Goal: Task Accomplishment & Management: Complete application form

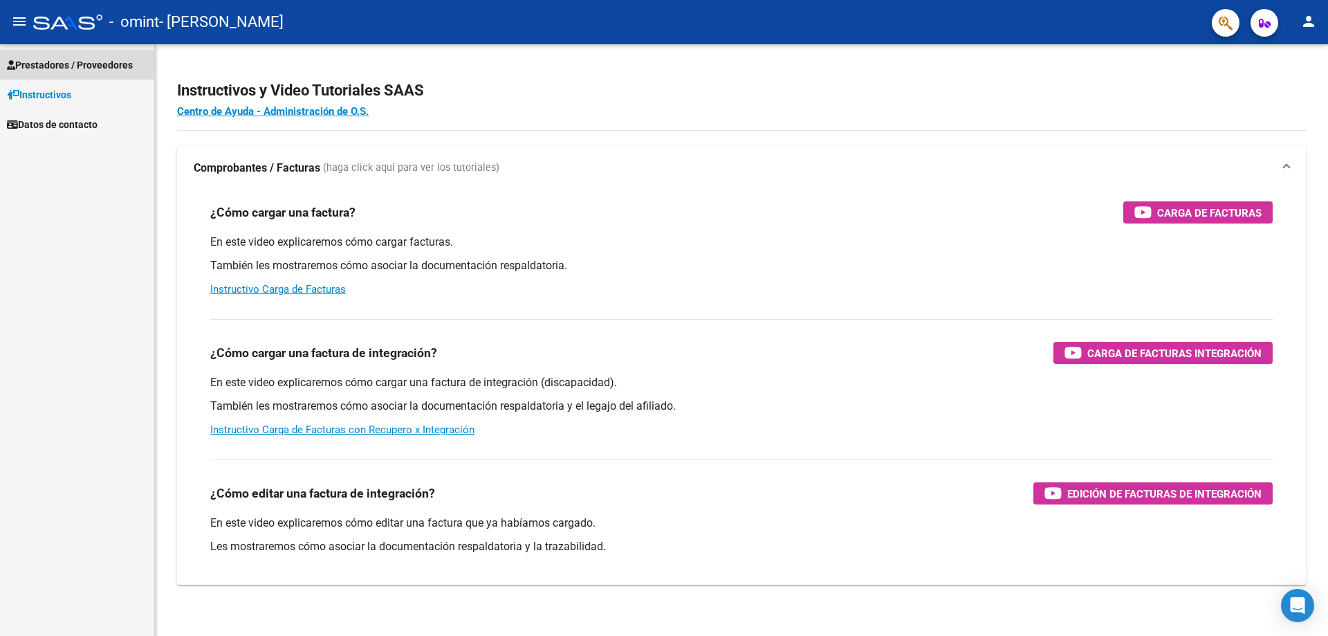
click at [75, 68] on span "Prestadores / Proveedores" at bounding box center [70, 64] width 126 height 15
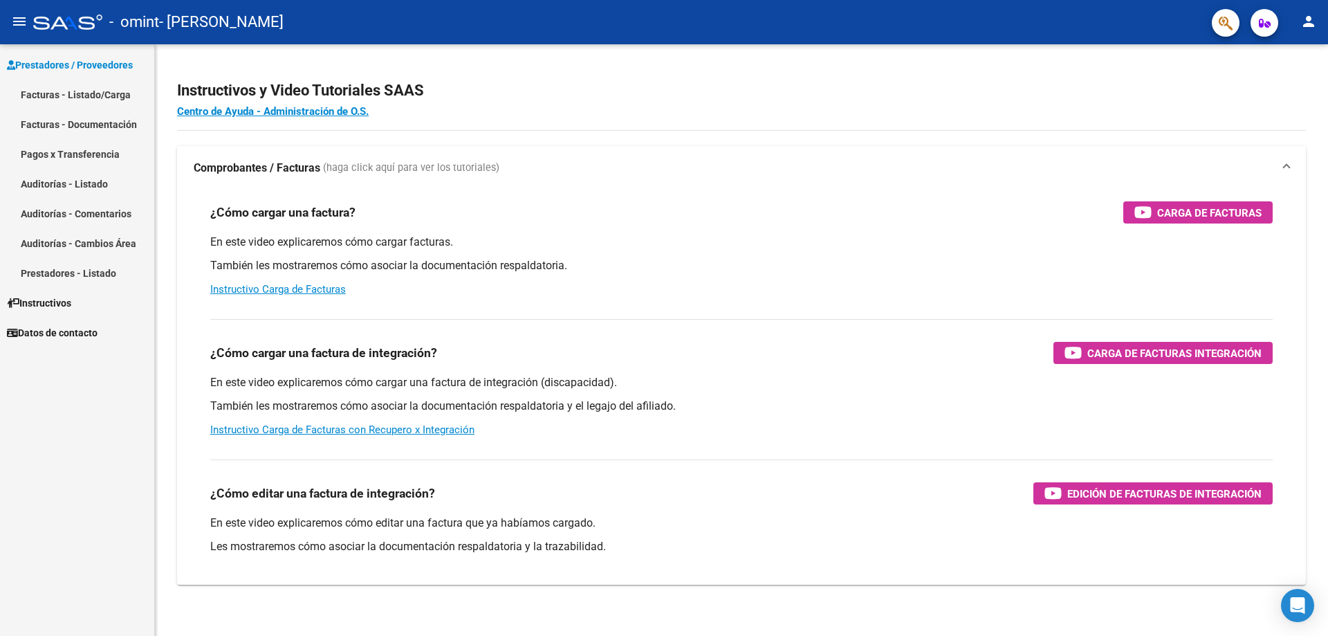
click at [80, 156] on link "Pagos x Transferencia" at bounding box center [77, 154] width 154 height 30
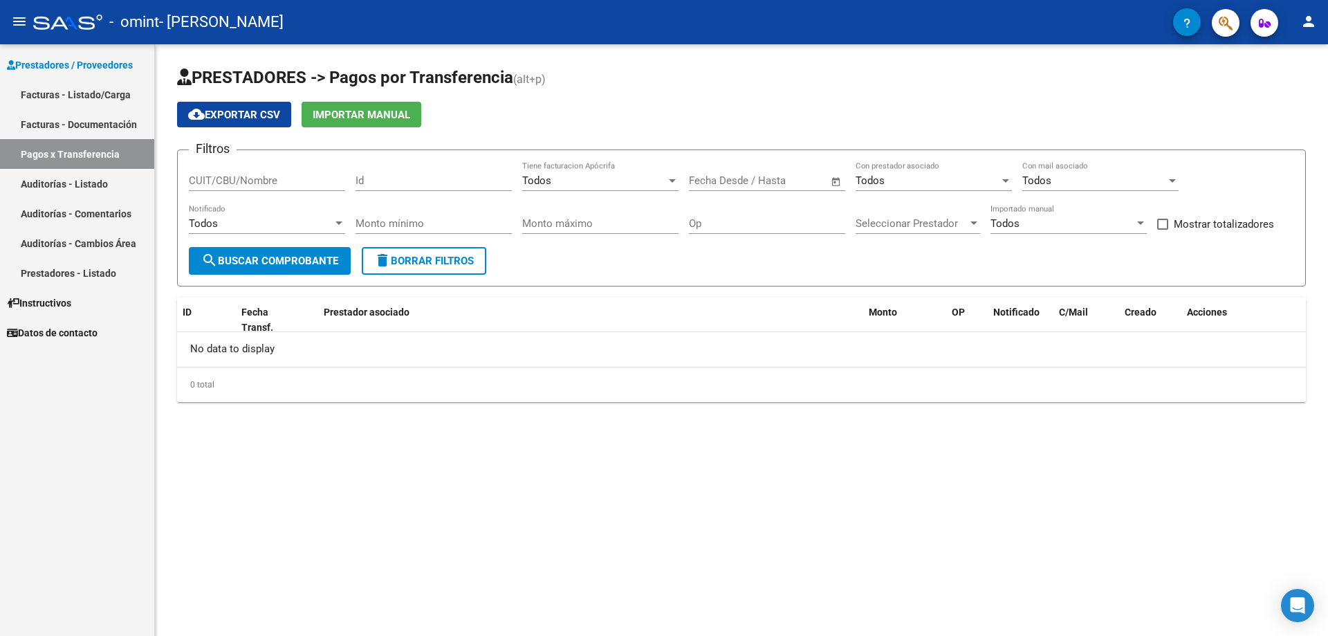
click at [80, 95] on link "Facturas - Listado/Carga" at bounding box center [77, 95] width 154 height 30
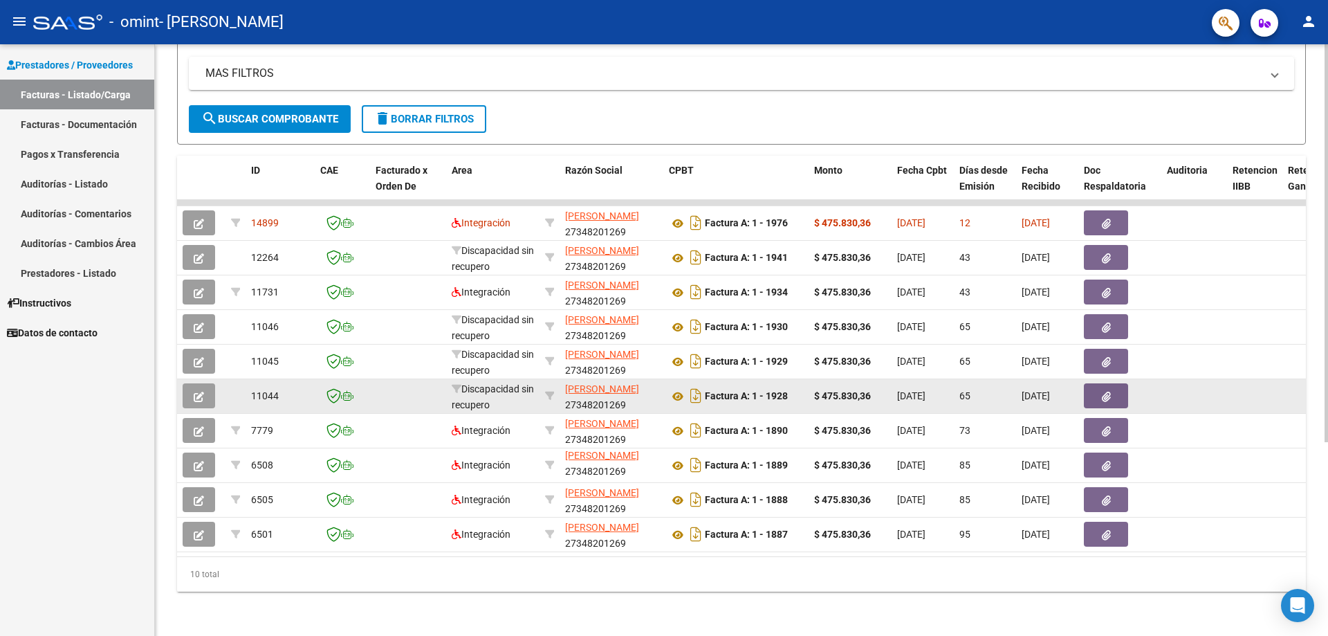
scroll to position [219, 0]
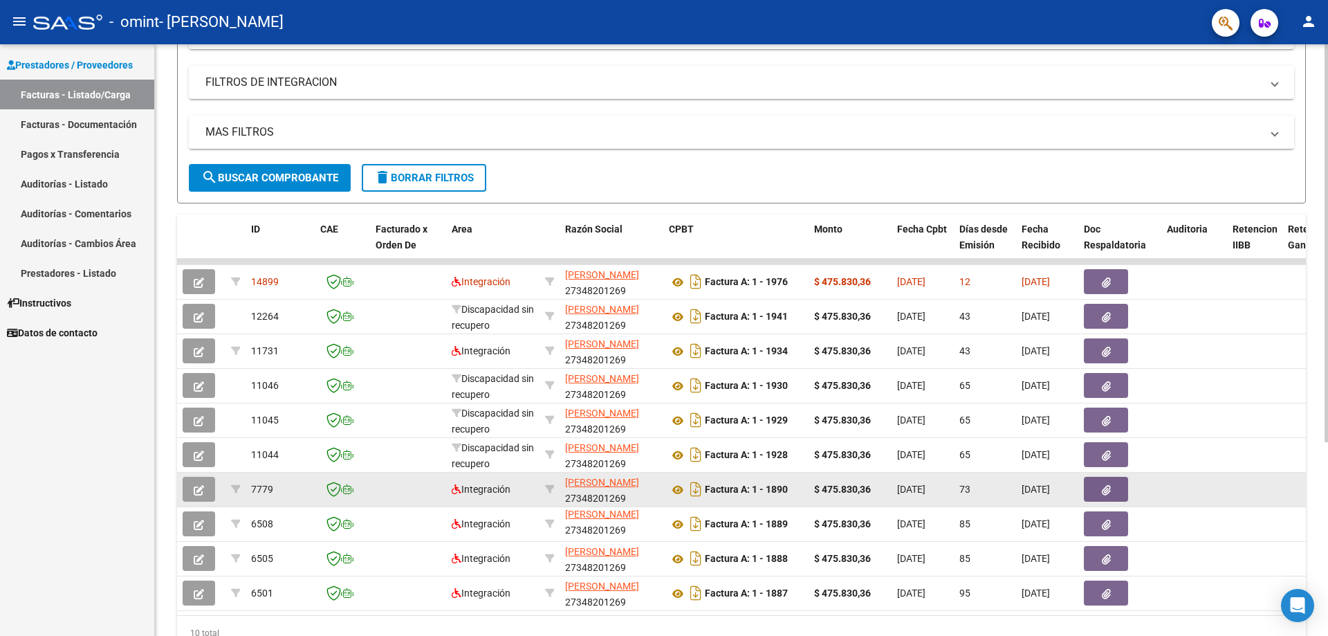
click at [208, 487] on button "button" at bounding box center [199, 489] width 33 height 25
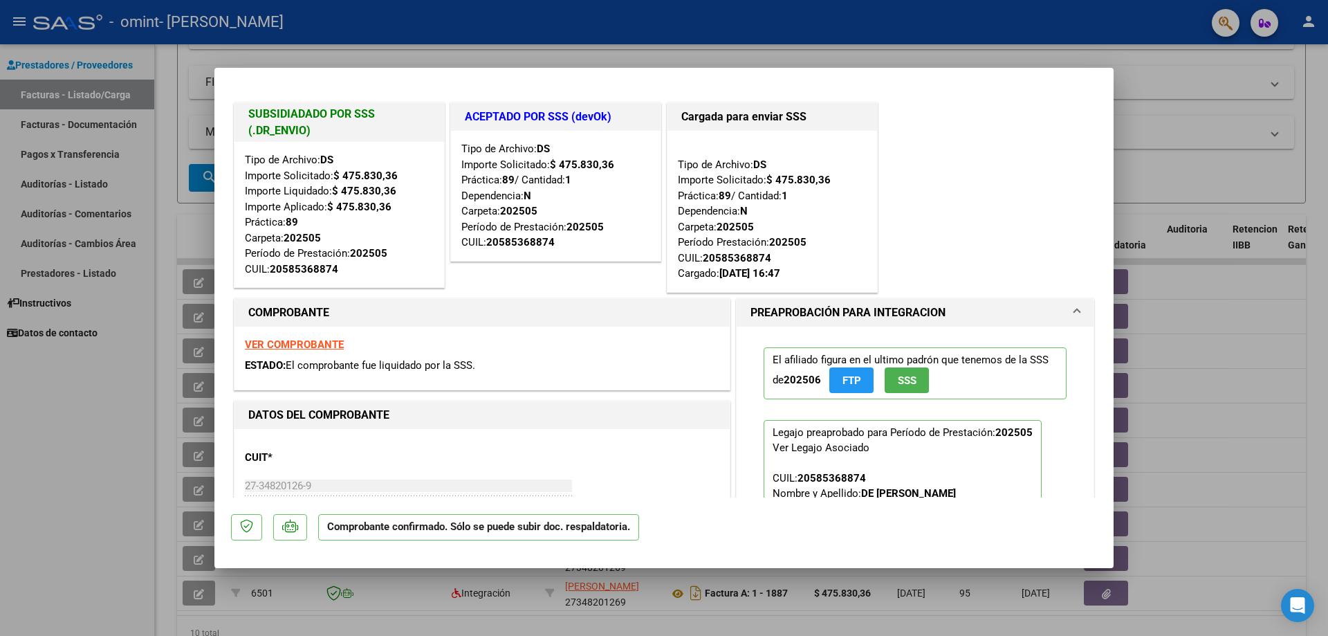
click at [103, 497] on div at bounding box center [664, 318] width 1328 height 636
type input "$ 0,00"
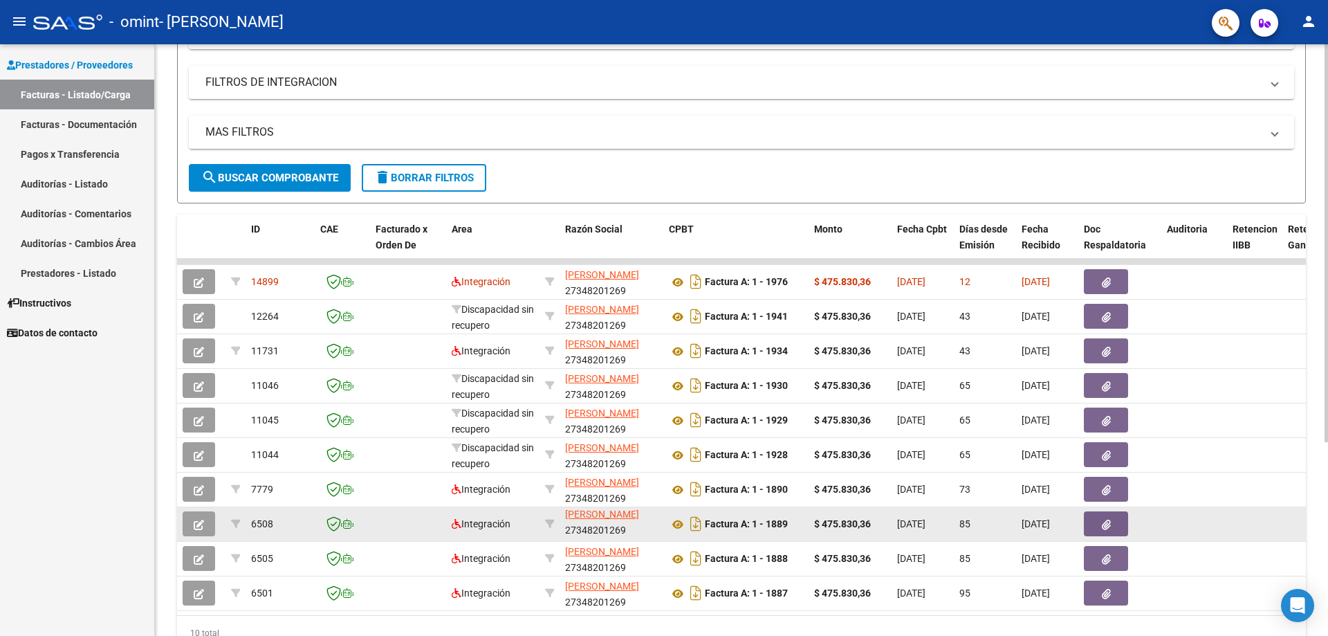
click at [206, 521] on button "button" at bounding box center [199, 523] width 33 height 25
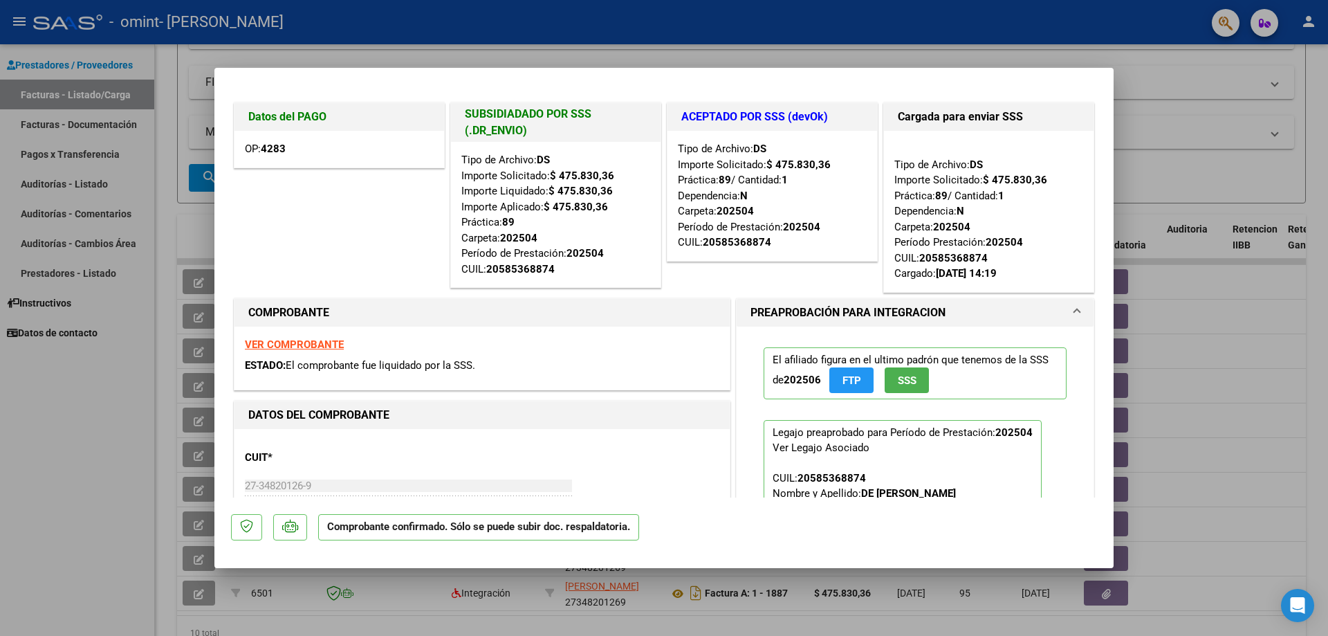
click at [102, 453] on div at bounding box center [664, 318] width 1328 height 636
type input "$ 0,00"
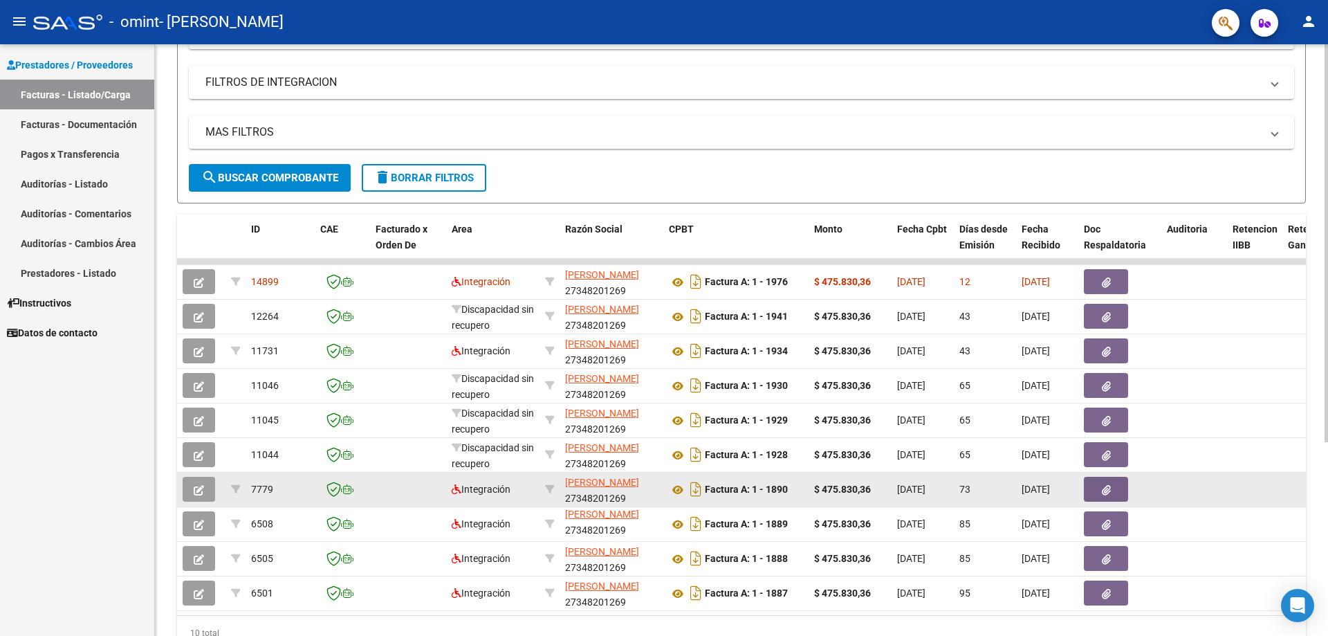
click at [205, 495] on button "button" at bounding box center [199, 489] width 33 height 25
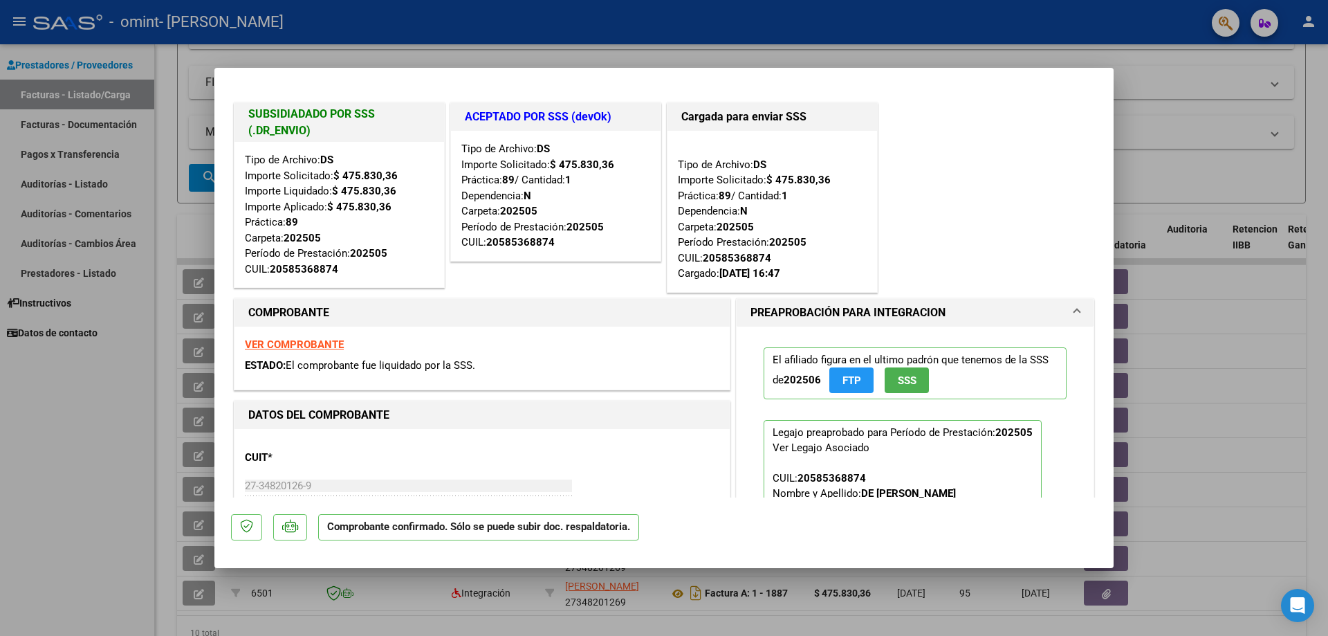
click at [105, 496] on div at bounding box center [664, 318] width 1328 height 636
type input "$ 0,00"
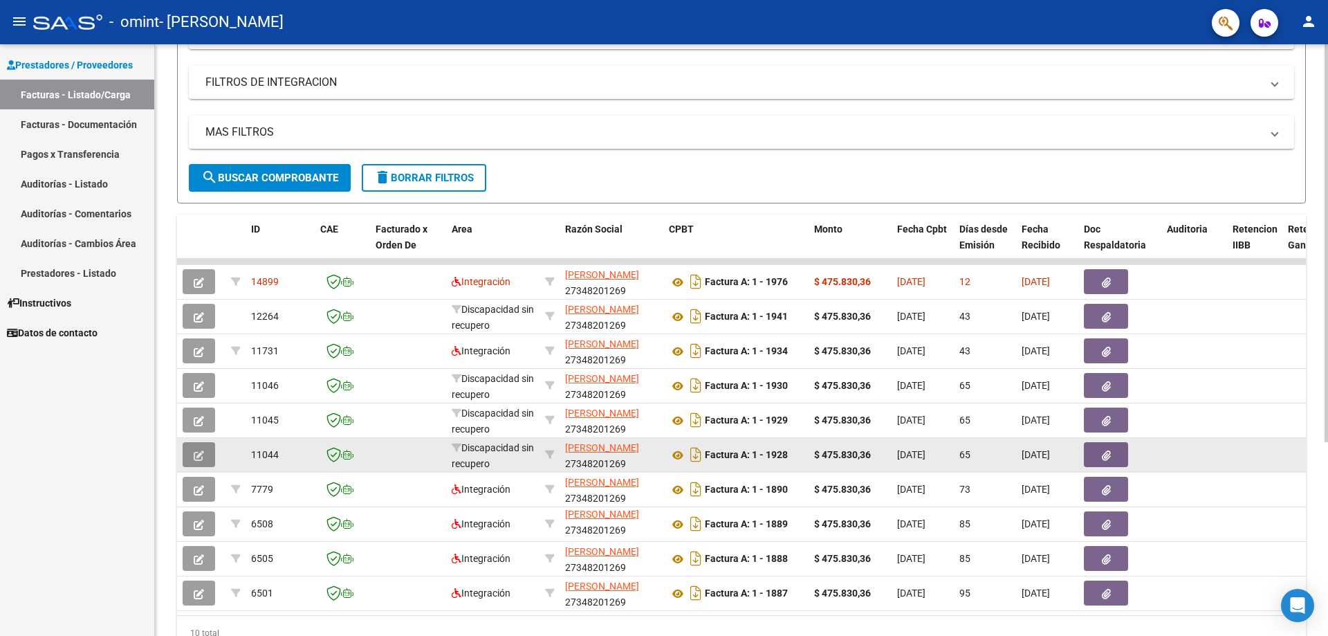
click at [209, 452] on button "button" at bounding box center [199, 454] width 33 height 25
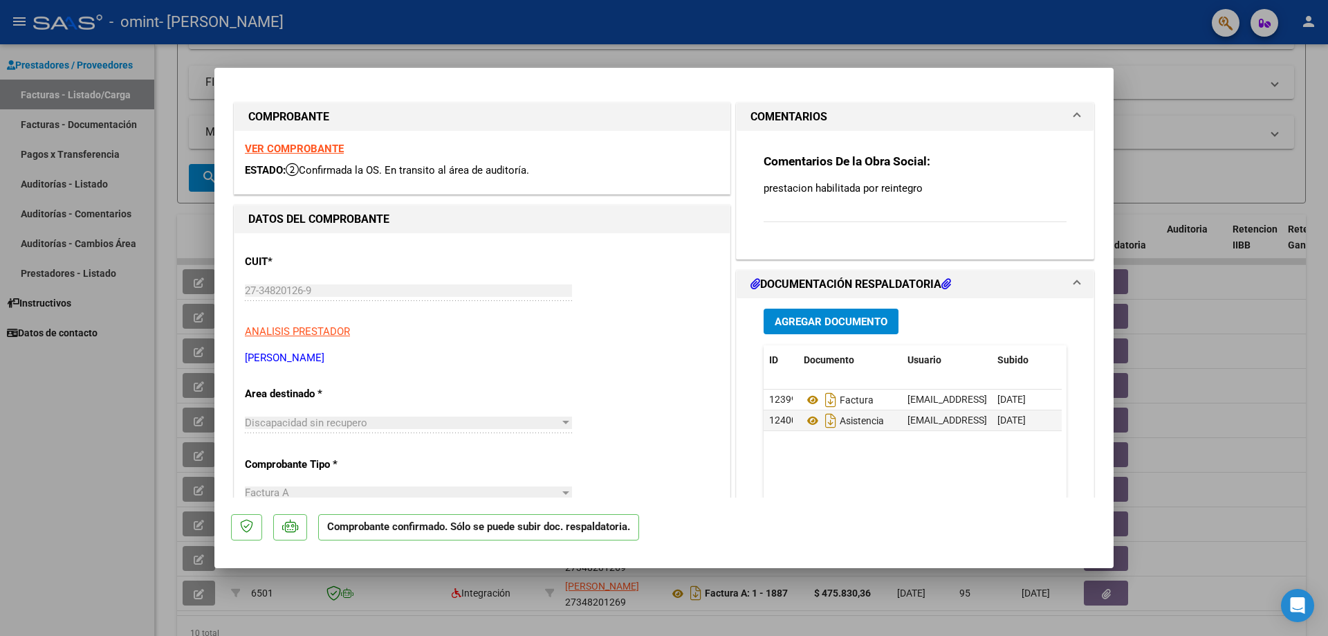
click at [68, 459] on div at bounding box center [664, 318] width 1328 height 636
type input "$ 0,00"
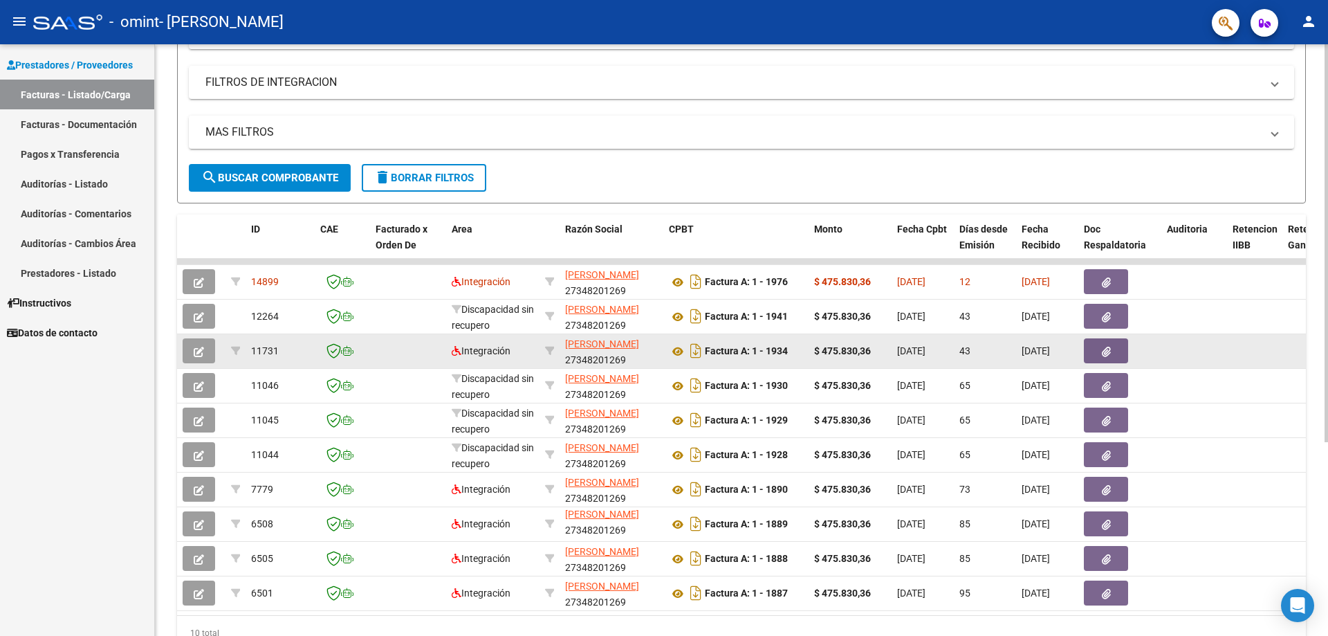
click at [203, 347] on icon "button" at bounding box center [199, 352] width 10 height 10
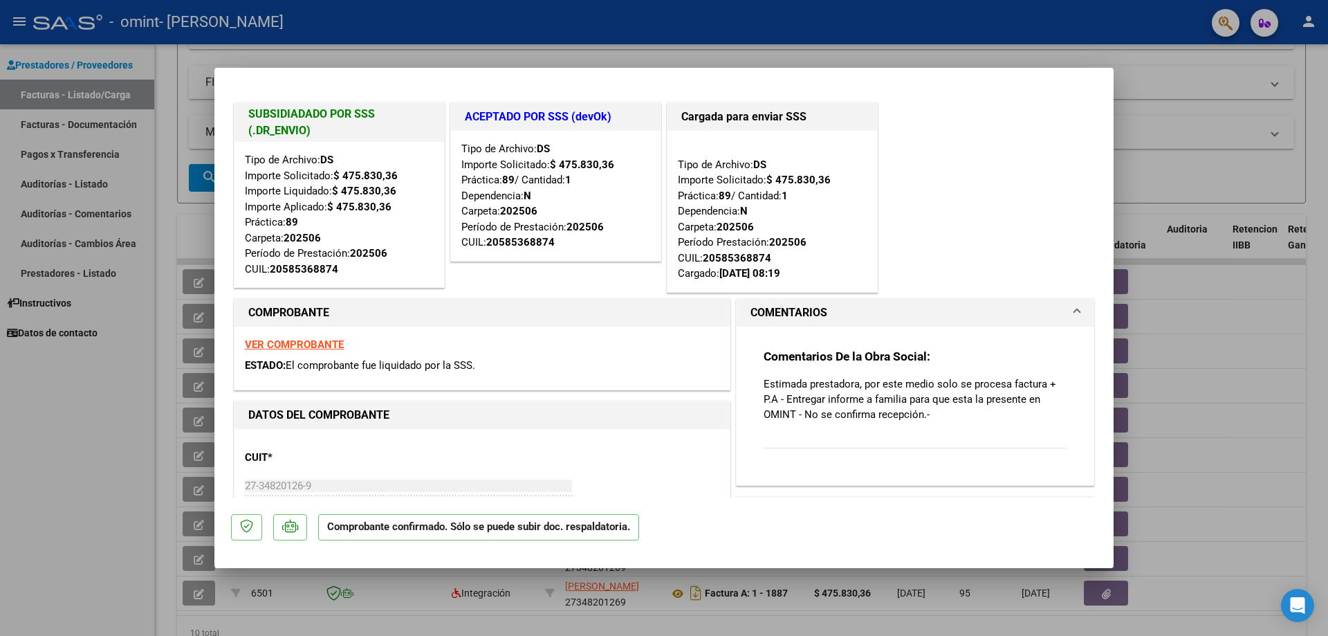
click at [118, 418] on div at bounding box center [664, 318] width 1328 height 636
type input "$ 0,00"
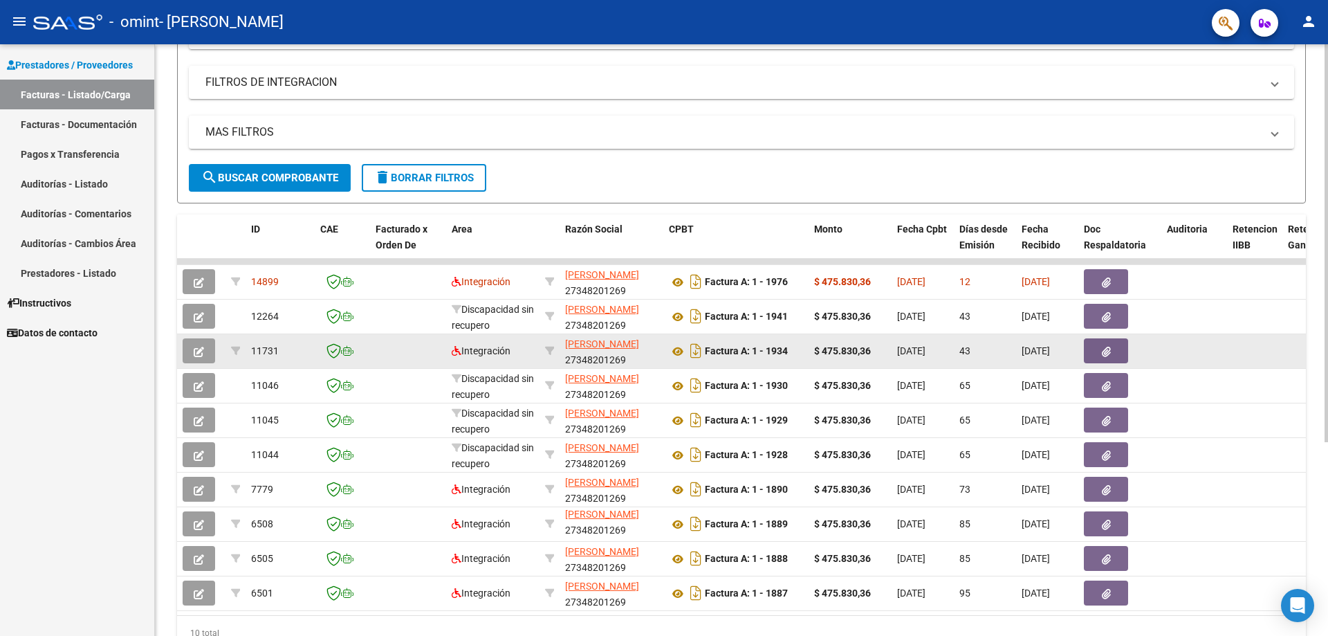
click at [204, 348] on button "button" at bounding box center [199, 350] width 33 height 25
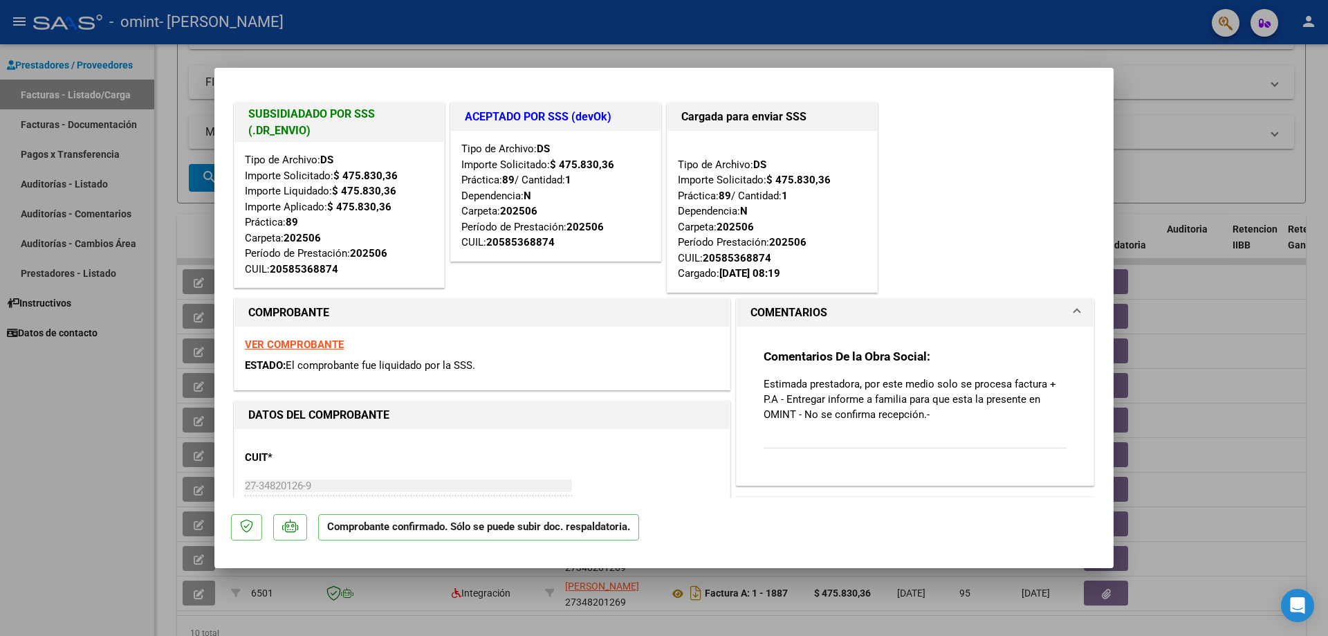
click at [100, 436] on div at bounding box center [664, 318] width 1328 height 636
type input "$ 0,00"
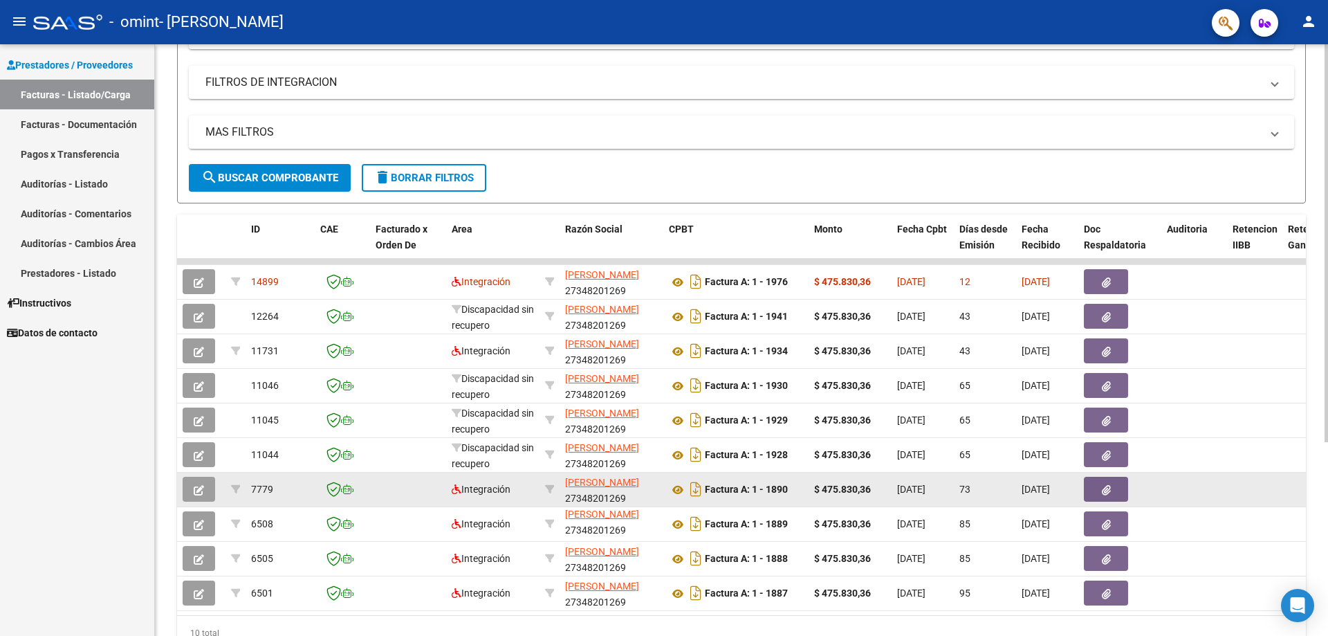
click at [202, 490] on icon "button" at bounding box center [199, 490] width 10 height 10
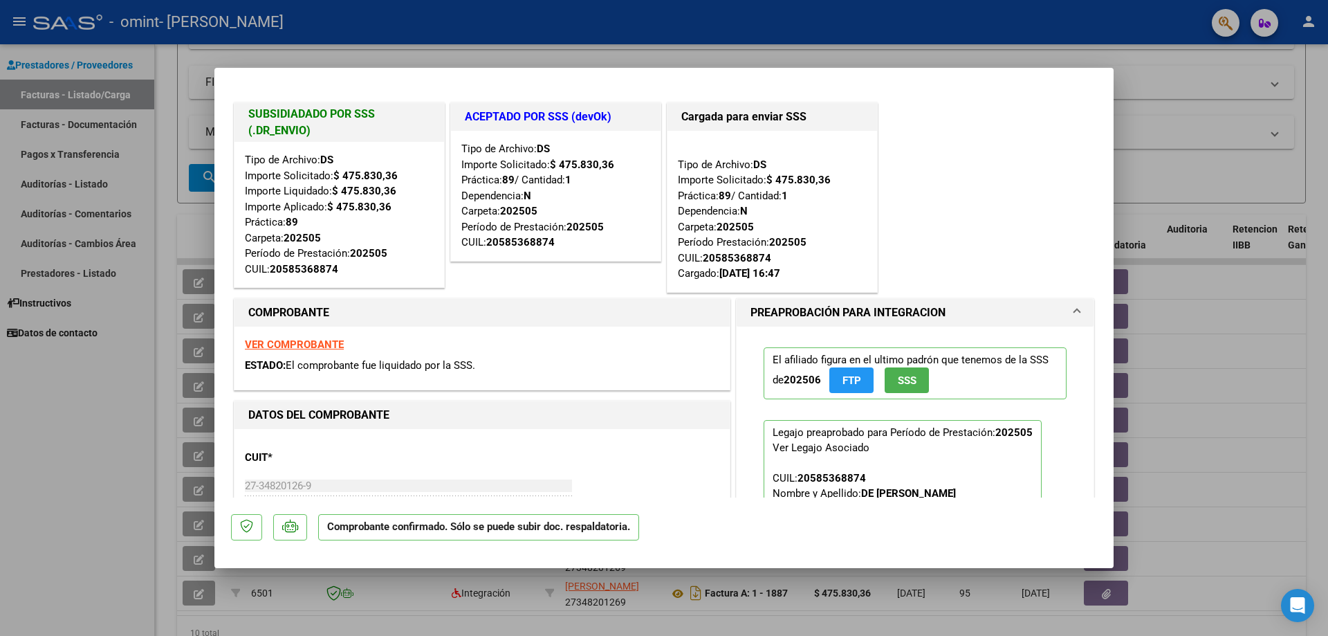
click at [93, 480] on div at bounding box center [664, 318] width 1328 height 636
type input "$ 0,00"
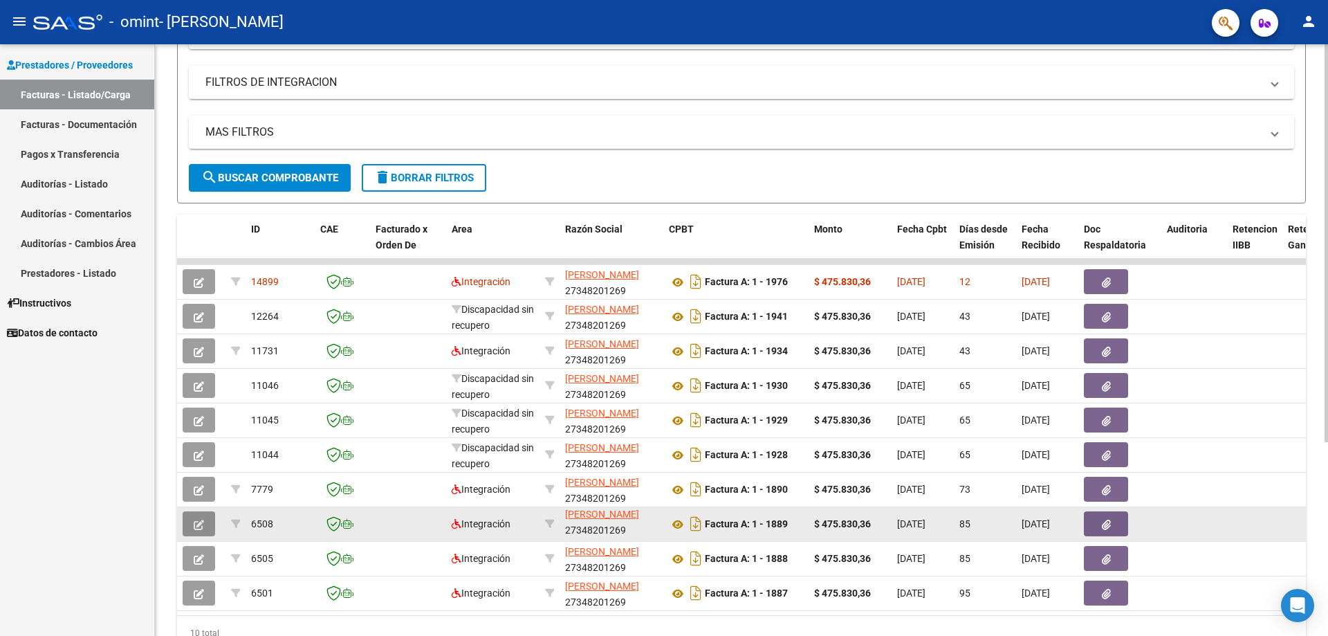
click at [196, 527] on icon "button" at bounding box center [199, 524] width 10 height 10
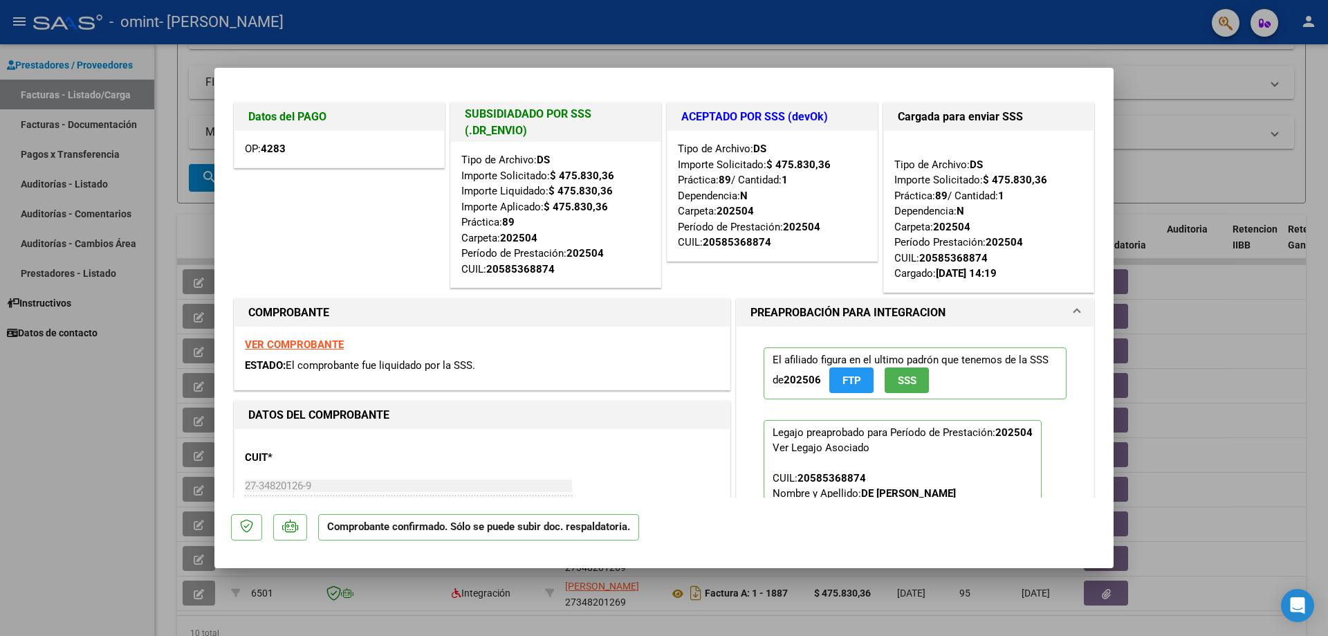
click at [147, 490] on div at bounding box center [664, 318] width 1328 height 636
type input "$ 0,00"
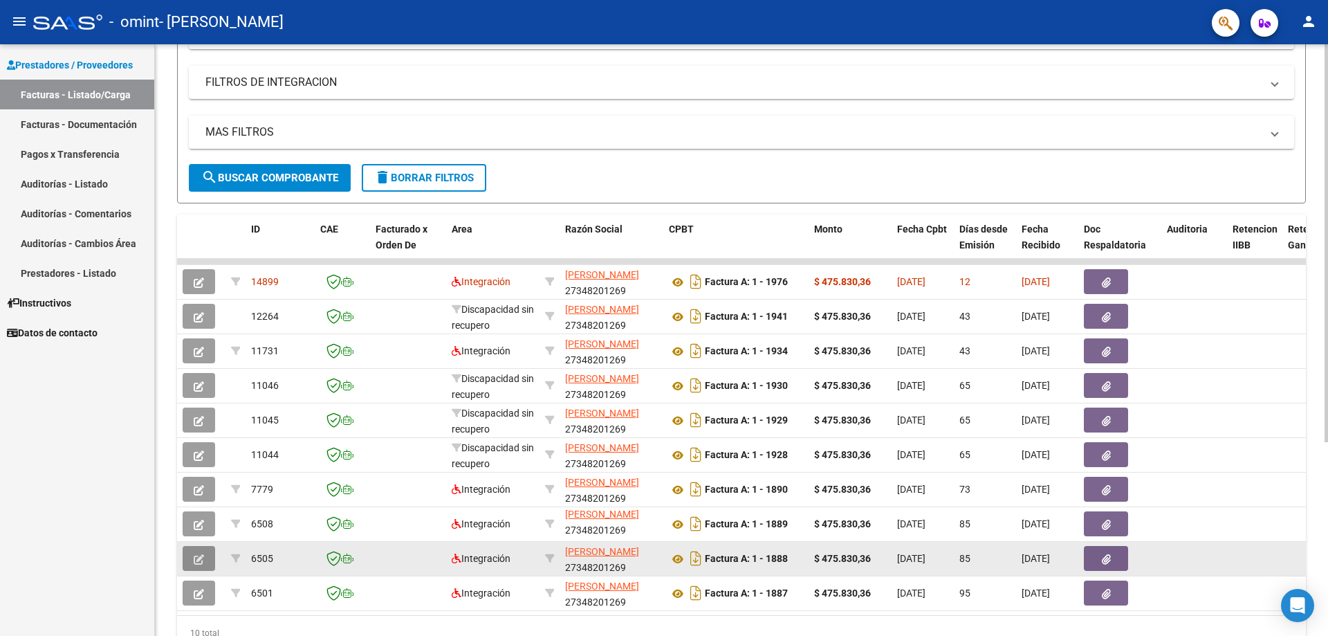
click at [192, 561] on button "button" at bounding box center [199, 558] width 33 height 25
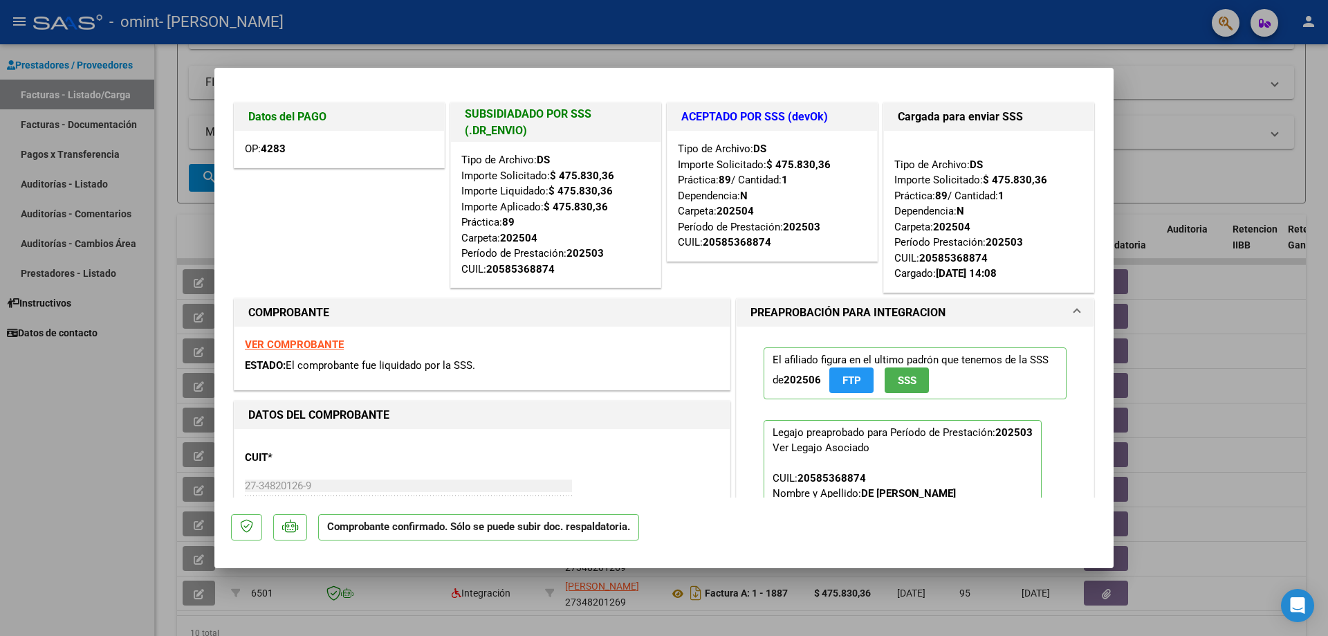
click at [278, 144] on strong "4283" at bounding box center [273, 148] width 25 height 12
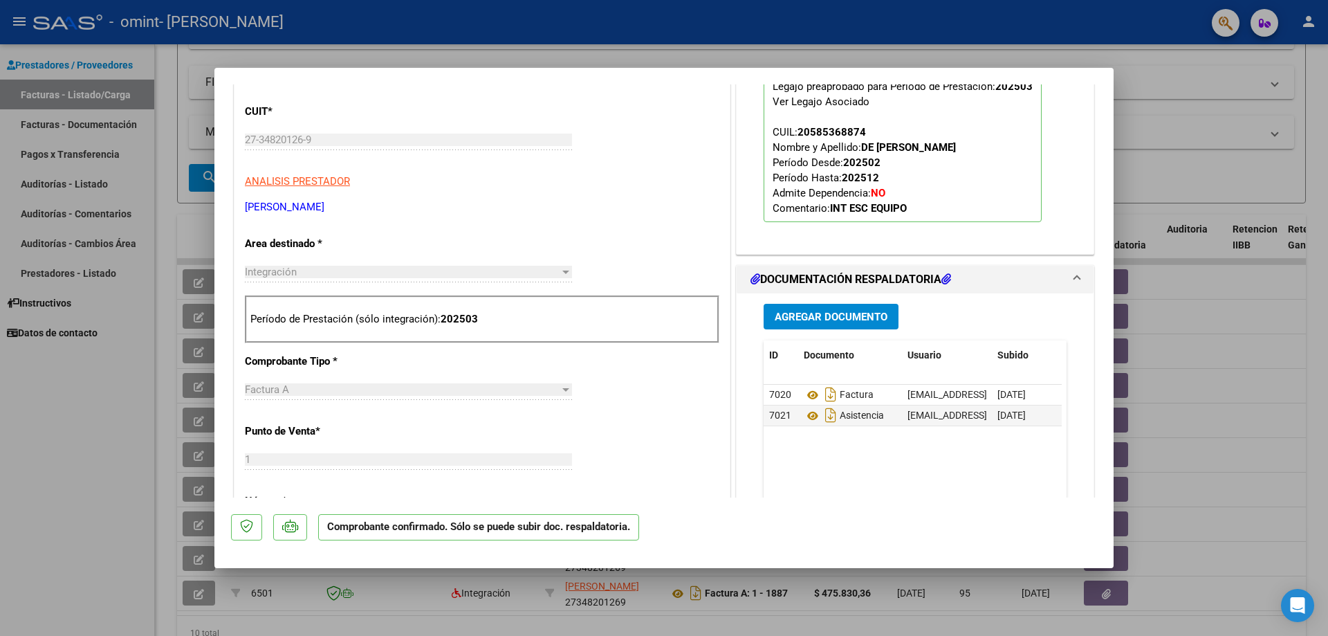
scroll to position [207, 0]
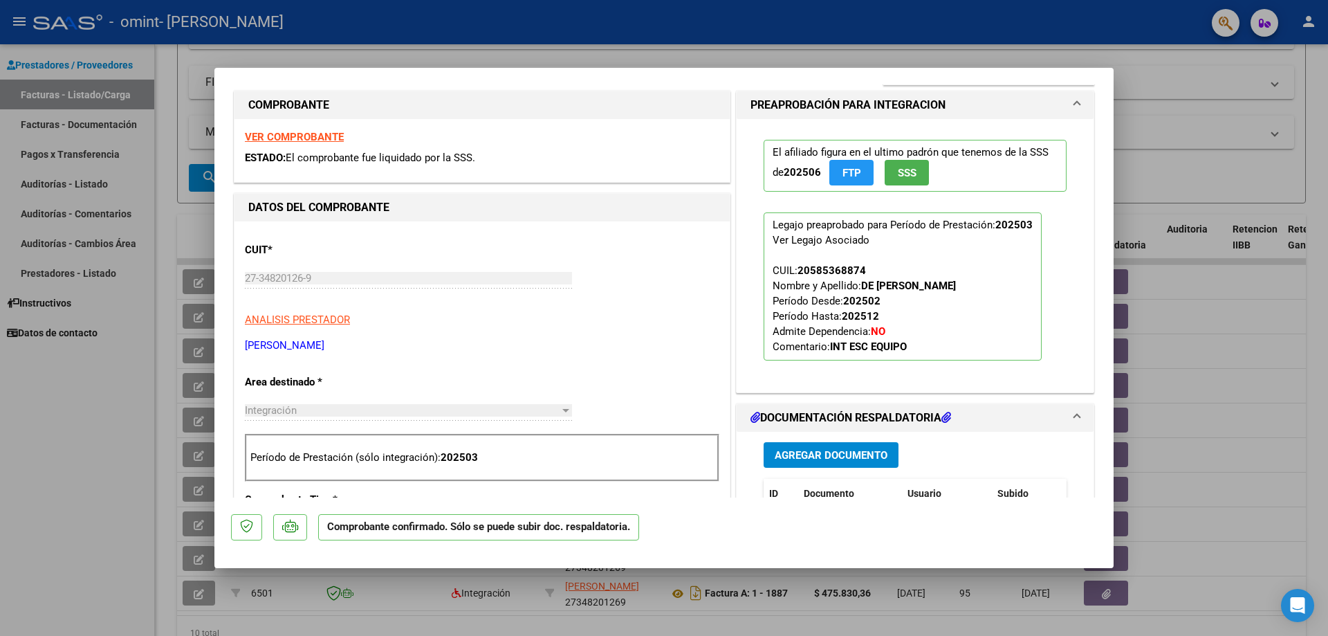
click at [107, 406] on div at bounding box center [664, 318] width 1328 height 636
type input "$ 0,00"
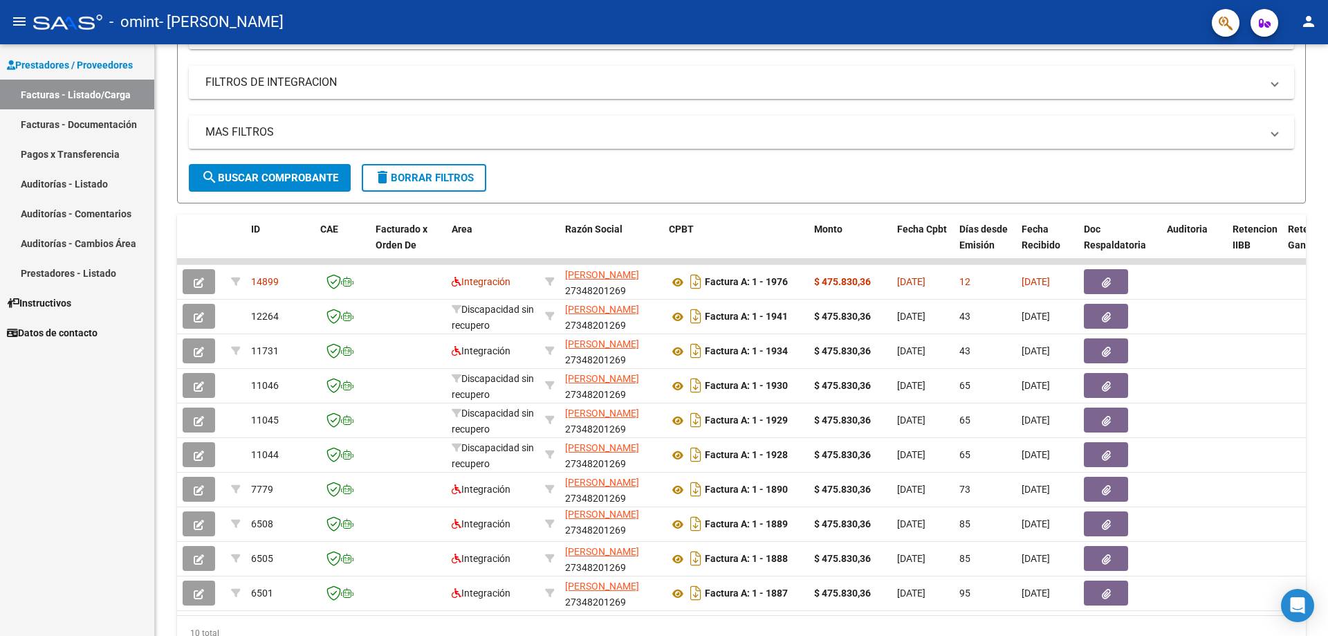
click at [73, 118] on link "Facturas - Documentación" at bounding box center [77, 124] width 154 height 30
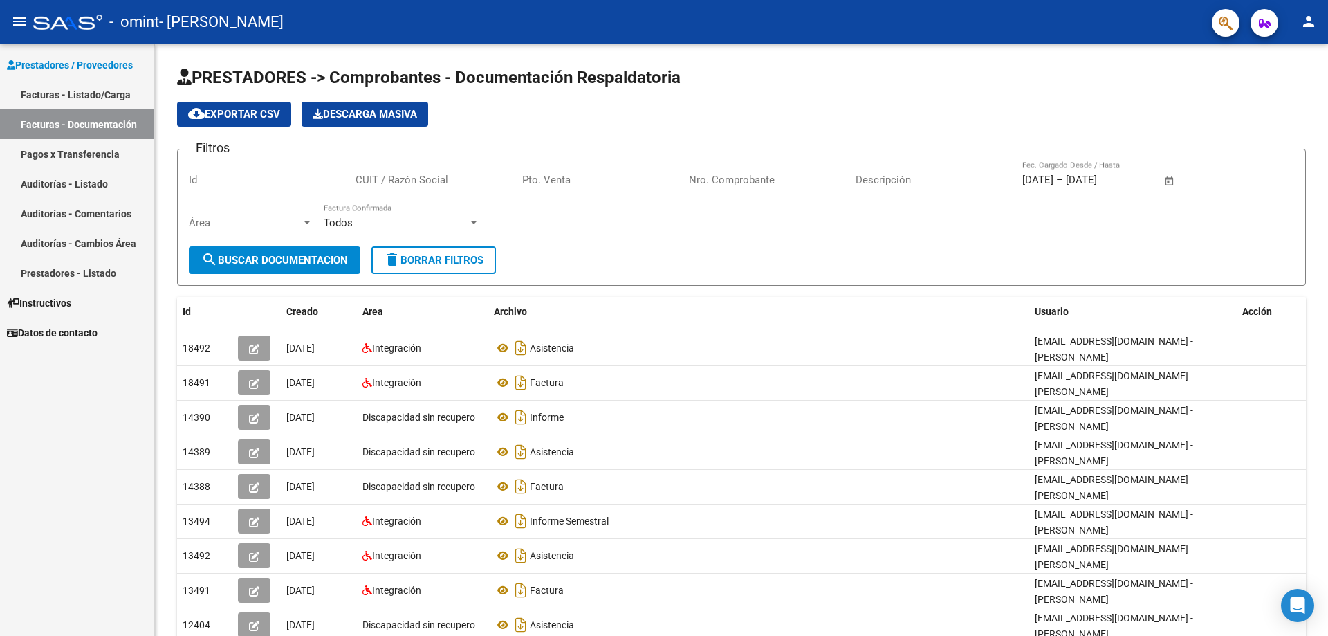
click at [83, 147] on link "Pagos x Transferencia" at bounding box center [77, 154] width 154 height 30
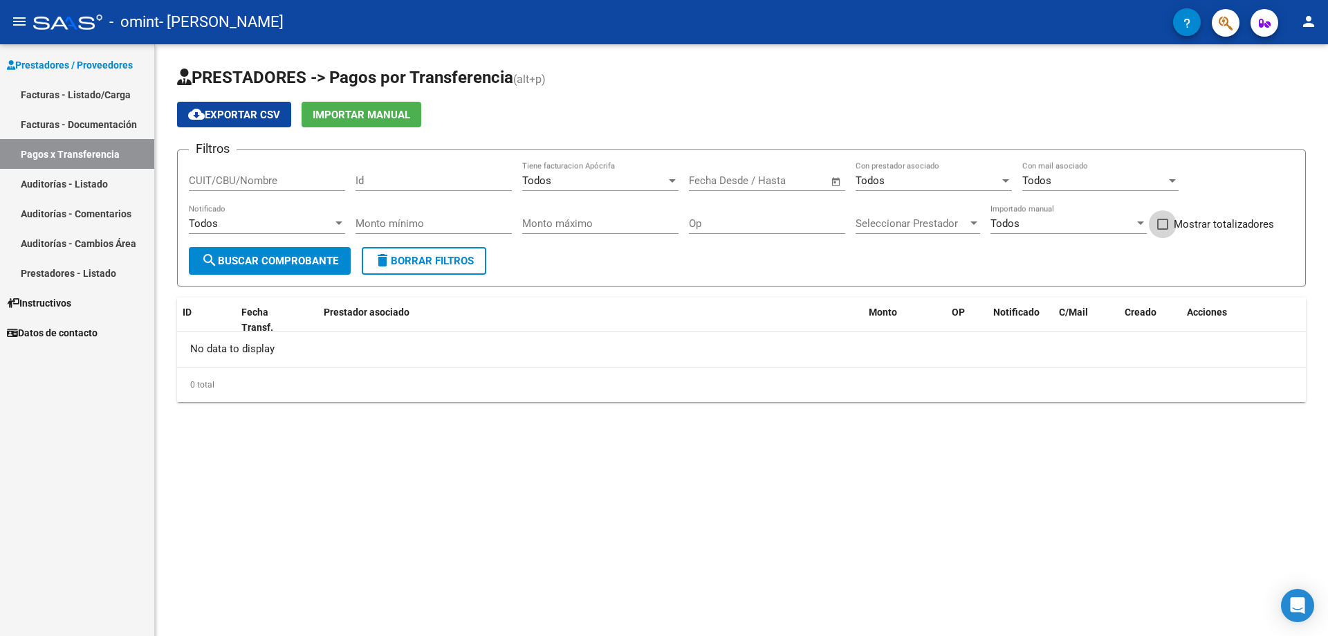
click at [1164, 220] on span at bounding box center [1162, 224] width 11 height 11
click at [1163, 230] on input "Mostrar totalizadores" at bounding box center [1162, 230] width 1 height 1
checkbox input "true"
click at [332, 250] on button "search Buscar Comprobante" at bounding box center [270, 261] width 162 height 28
